Goal: Information Seeking & Learning: Learn about a topic

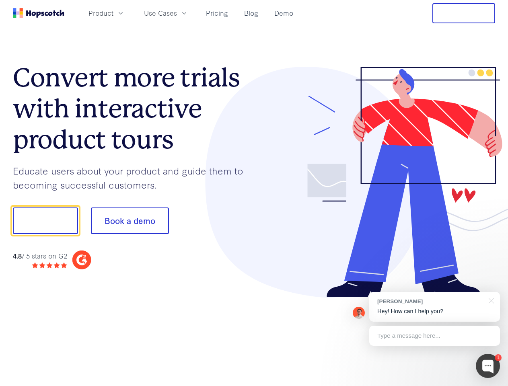
click at [254, 193] on div at bounding box center [374, 182] width 241 height 231
click at [113, 13] on span "Product" at bounding box center [101, 13] width 25 height 10
click at [177, 13] on span "Use Cases" at bounding box center [160, 13] width 33 height 10
click at [464, 13] on button "Free Trial" at bounding box center [464, 13] width 63 height 20
click at [45, 221] on button "Show me!" at bounding box center [45, 221] width 65 height 27
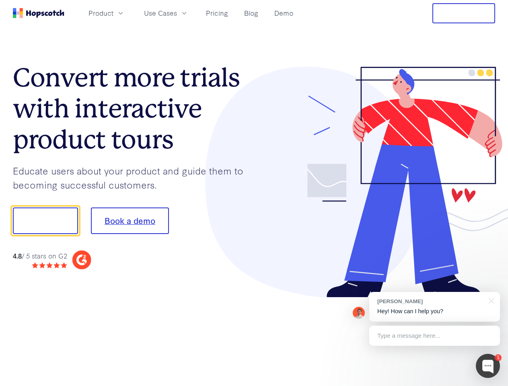
click at [130, 221] on button "Book a demo" at bounding box center [130, 221] width 78 height 27
click at [488, 366] on div at bounding box center [488, 366] width 24 height 24
click at [435, 307] on div "[PERSON_NAME] Hey! How can I help you?" at bounding box center [434, 307] width 131 height 30
click at [490, 300] on div at bounding box center [490, 300] width 20 height 16
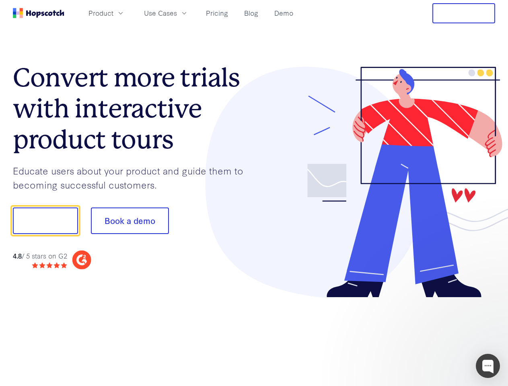
click at [435, 336] on div at bounding box center [424, 220] width 151 height 268
